Goal: Navigation & Orientation: Understand site structure

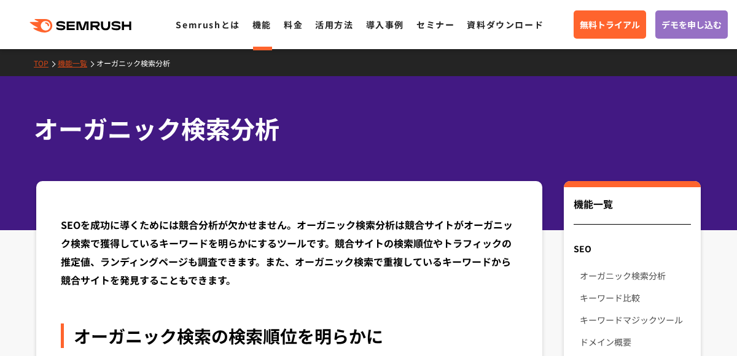
click at [72, 31] on icon ".cls {fill: #FF642D;}" at bounding box center [81, 26] width 139 height 14
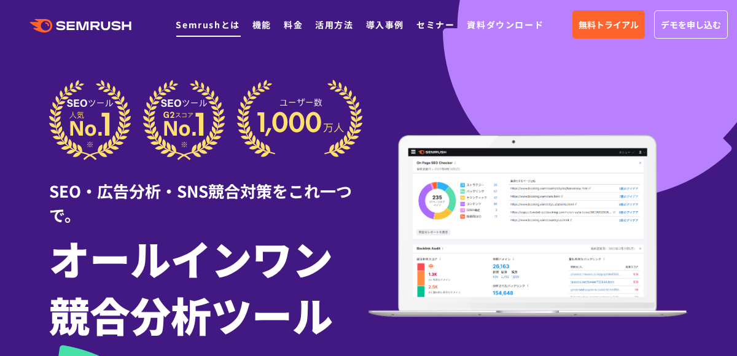
click at [213, 26] on link "Semrushとは" at bounding box center [208, 24] width 64 height 12
